Goal: Task Accomplishment & Management: Manage account settings

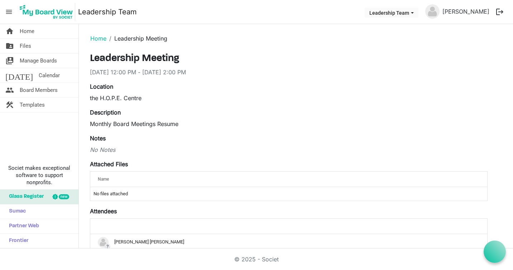
click at [117, 194] on td "No files attached" at bounding box center [288, 194] width 397 height 14
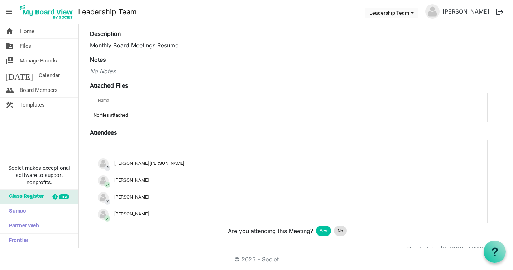
scroll to position [98, 0]
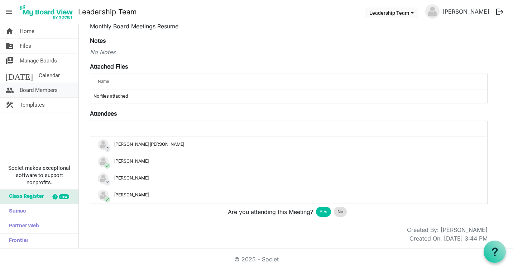
click at [49, 90] on span "Board Members" at bounding box center [39, 90] width 38 height 14
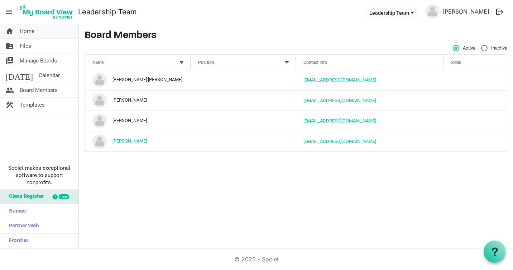
click at [31, 32] on span "Home" at bounding box center [27, 31] width 15 height 14
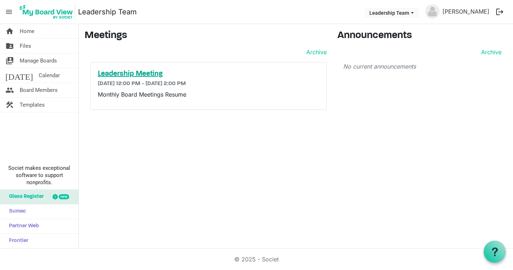
click at [125, 73] on h5 "Leadership Meeting" at bounding box center [209, 74] width 222 height 9
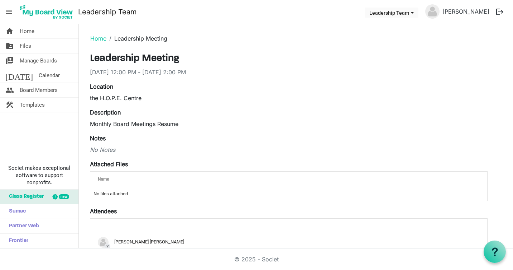
click at [103, 176] on div "Name" at bounding box center [266, 179] width 342 height 10
click at [107, 181] on span "Name" at bounding box center [103, 178] width 11 height 5
click at [440, 12] on img at bounding box center [433, 11] width 14 height 14
click at [463, 10] on link "[PERSON_NAME]" at bounding box center [466, 11] width 53 height 14
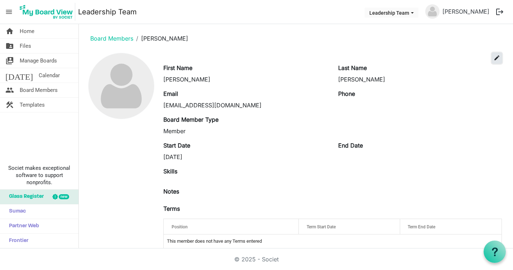
click at [494, 58] on span "edit" at bounding box center [497, 57] width 6 height 6
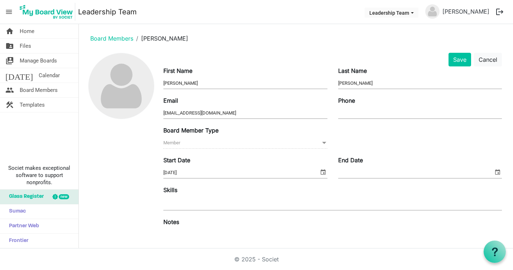
click at [322, 144] on span at bounding box center [324, 143] width 6 height 8
click at [481, 60] on button "Cancel" at bounding box center [488, 60] width 28 height 14
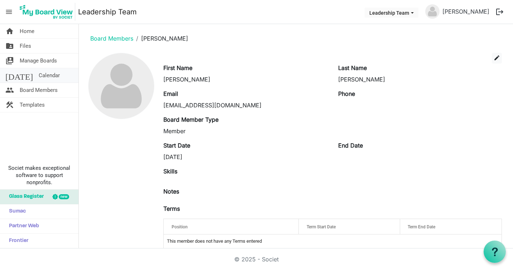
click at [39, 75] on span "Calendar" at bounding box center [49, 75] width 21 height 14
